Goal: Transaction & Acquisition: Book appointment/travel/reservation

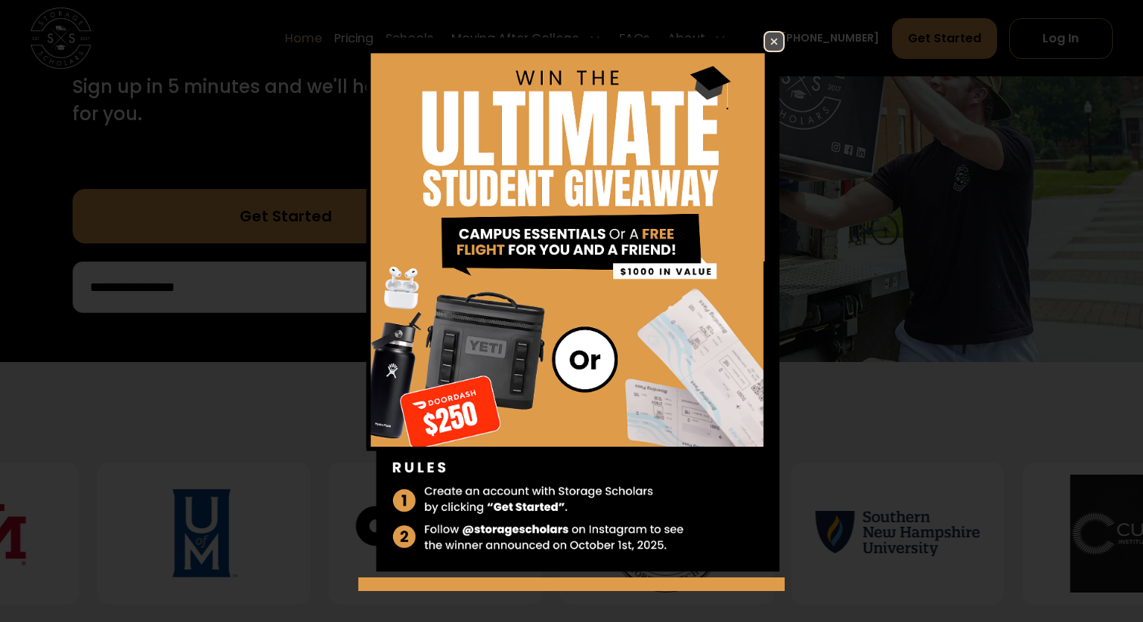
scroll to position [348, 0]
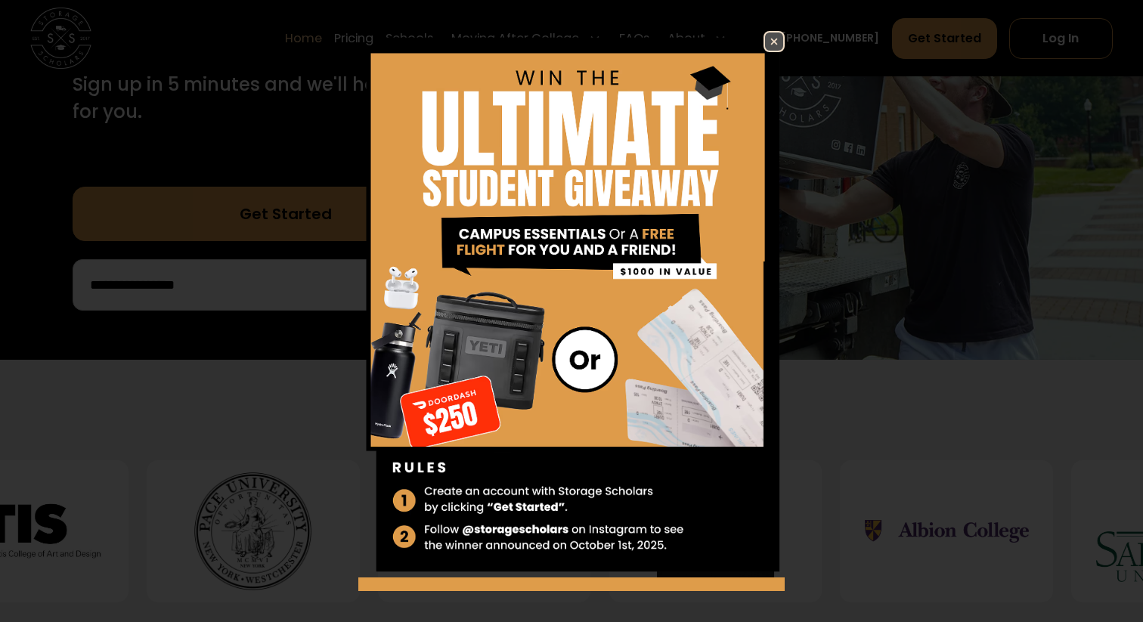
click at [776, 40] on img at bounding box center [774, 41] width 18 height 18
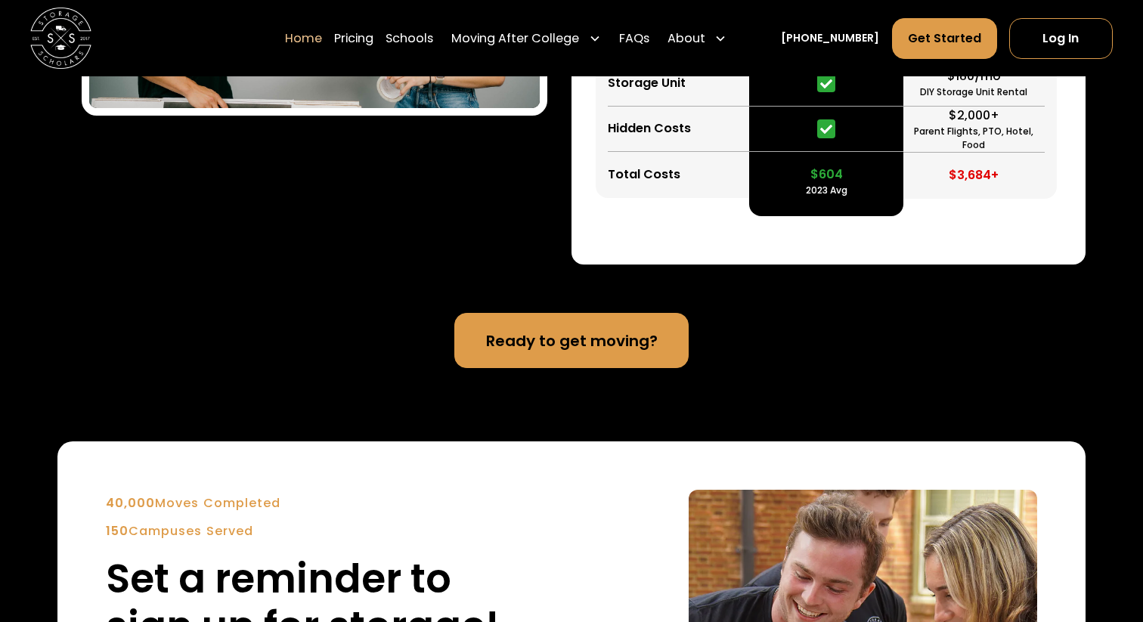
scroll to position [3198, 0]
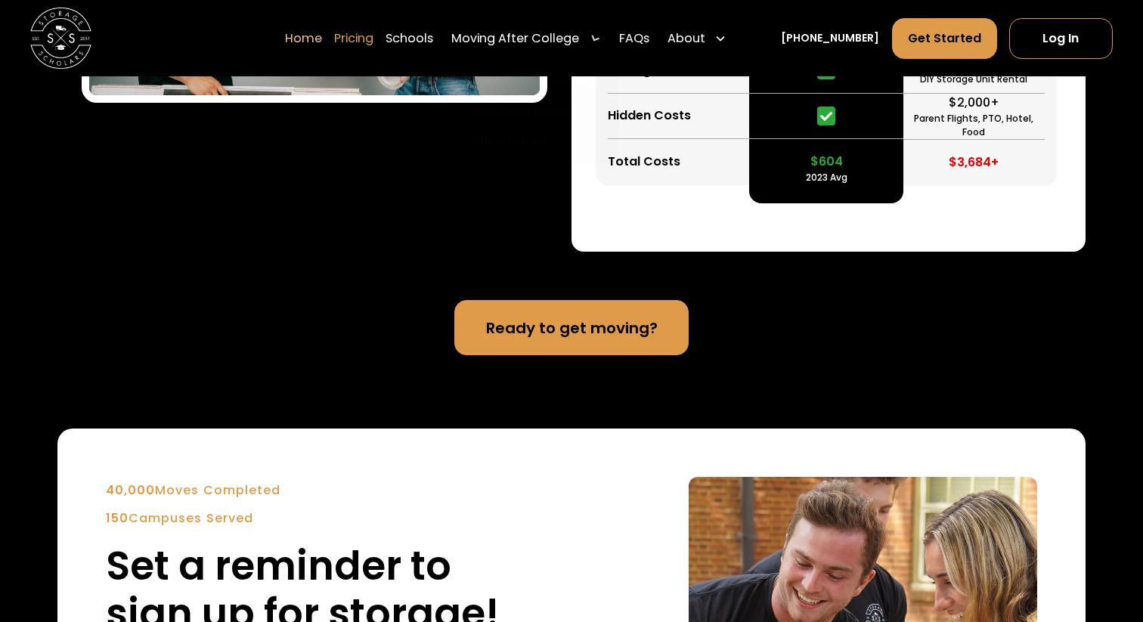
click at [373, 36] on link "Pricing" at bounding box center [353, 38] width 39 height 42
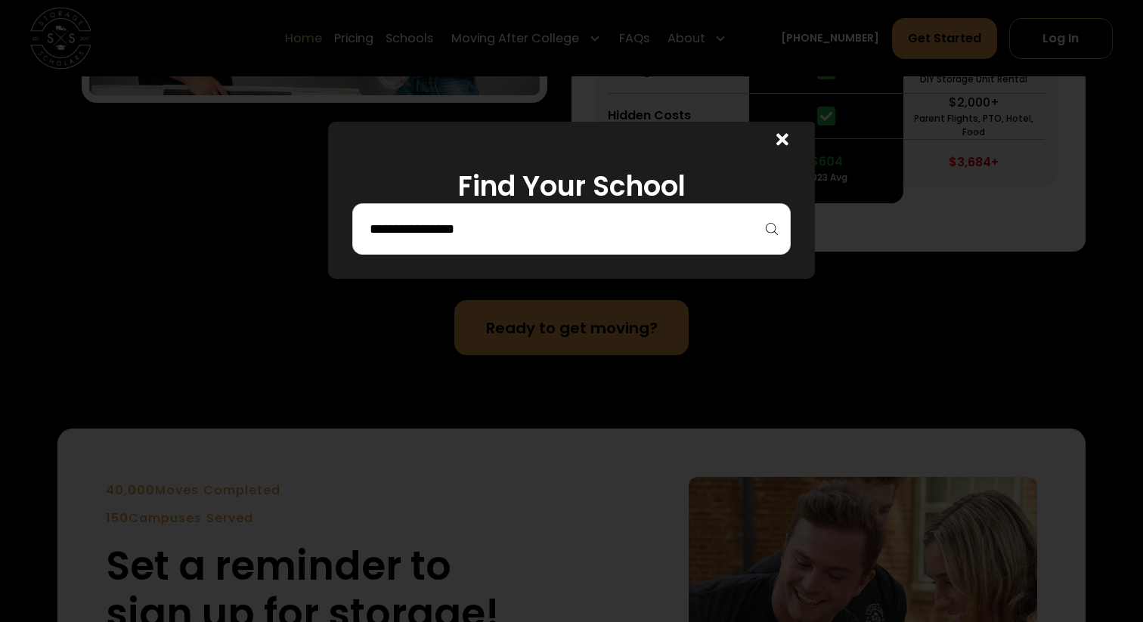
click at [465, 235] on input "search" at bounding box center [571, 229] width 407 height 26
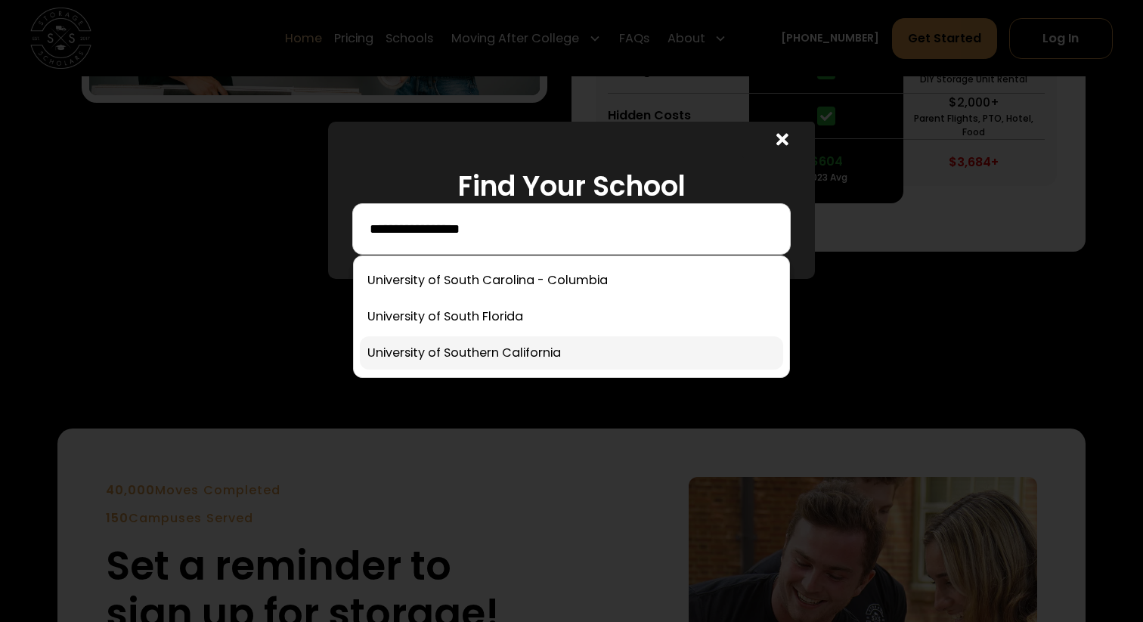
type input "**********"
click at [468, 361] on link at bounding box center [571, 352] width 423 height 33
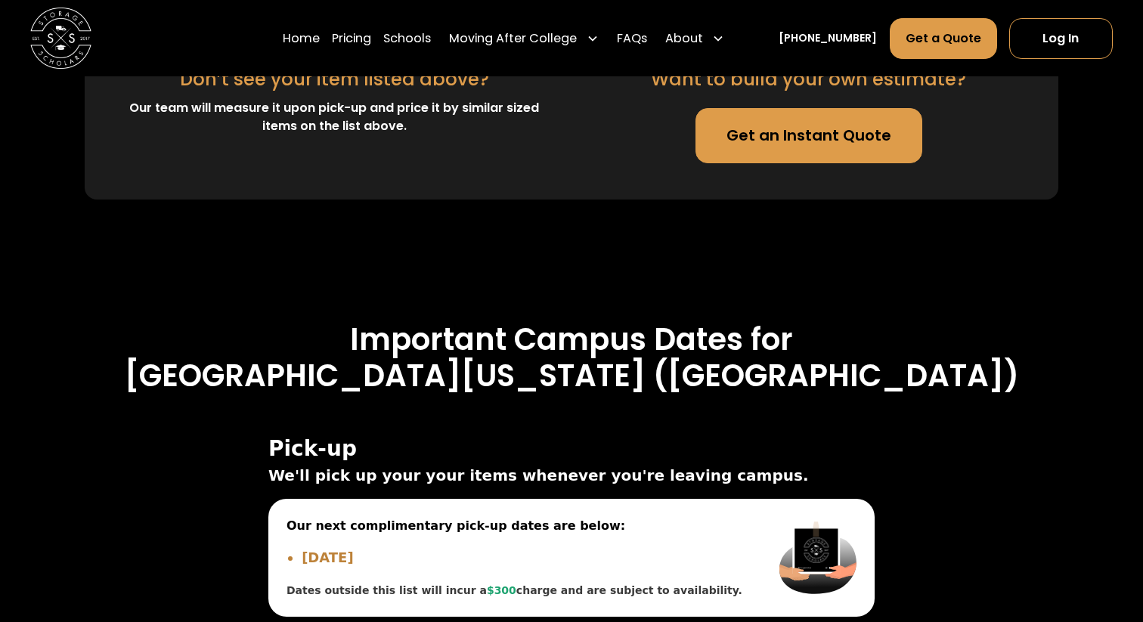
scroll to position [4720, 0]
